Goal: Find specific page/section: Find specific page/section

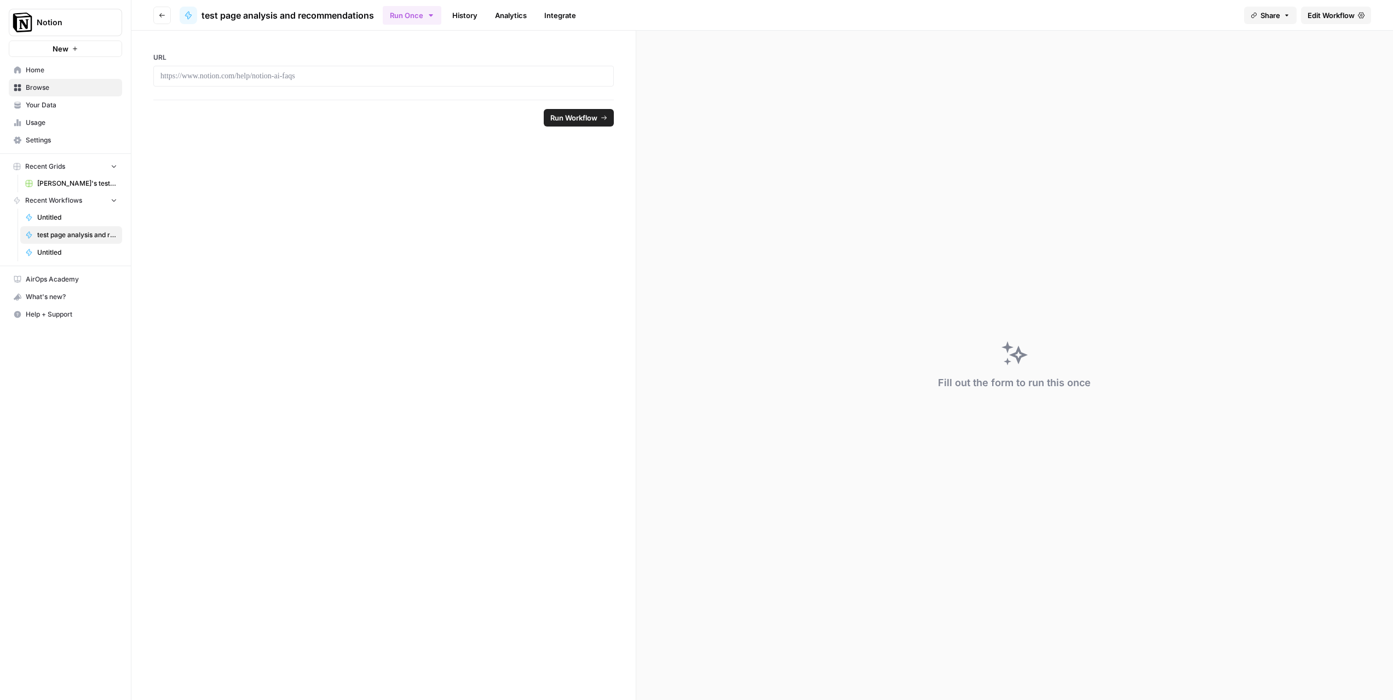
click at [166, 15] on button "Go back" at bounding box center [162, 16] width 18 height 18
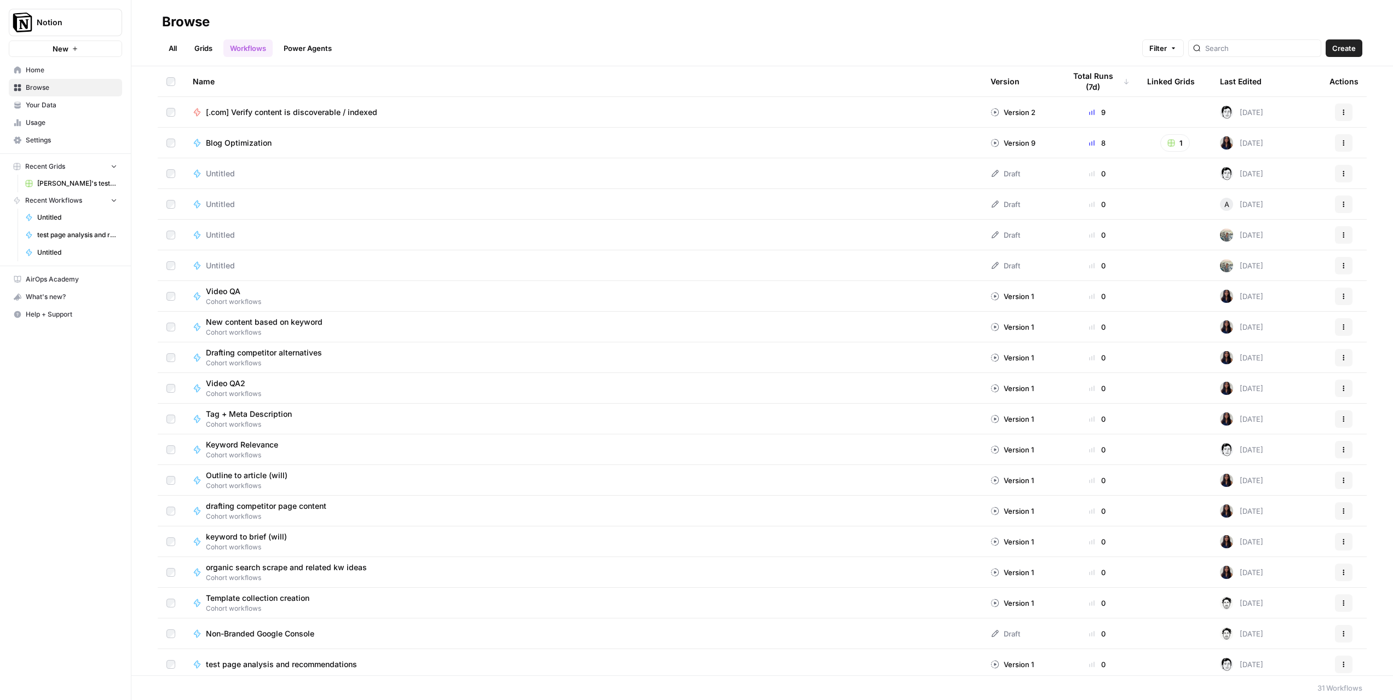
click at [229, 142] on span "Blog Optimization" at bounding box center [239, 142] width 66 height 11
